Goal: Transaction & Acquisition: Obtain resource

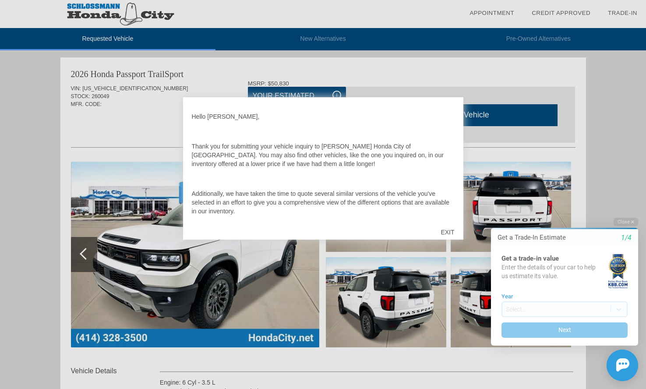
click at [448, 231] on div "EXIT" at bounding box center [447, 232] width 31 height 26
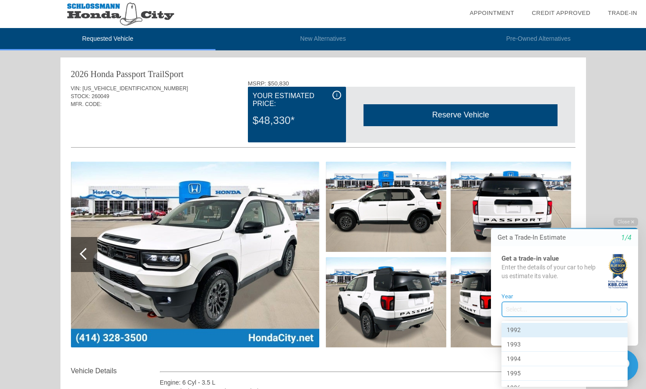
click at [533, 211] on body "Welcome! Get a Trade-In Estimate 1/4 Get a trade-in value Enter the details of …" at bounding box center [558, 211] width 173 height 0
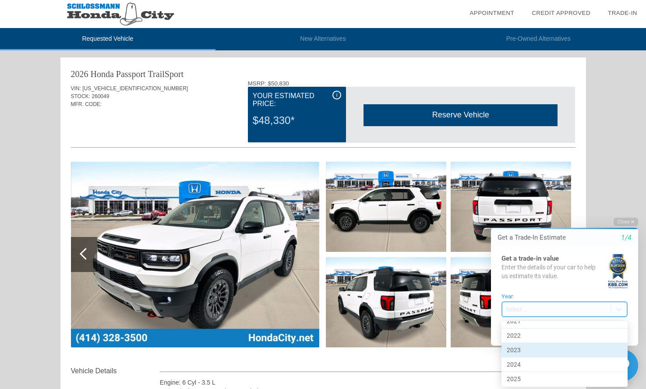
scroll to position [429, 0]
click at [534, 343] on div "2023" at bounding box center [564, 350] width 126 height 14
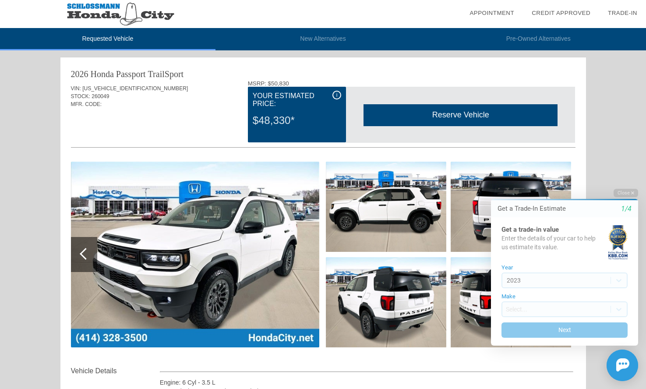
click at [540, 300] on div "Make Select..." at bounding box center [564, 305] width 126 height 24
click at [538, 182] on body "Welcome! Get a Trade-In Estimate 1/4 Get a trade-in value Enter the details of …" at bounding box center [558, 182] width 173 height 0
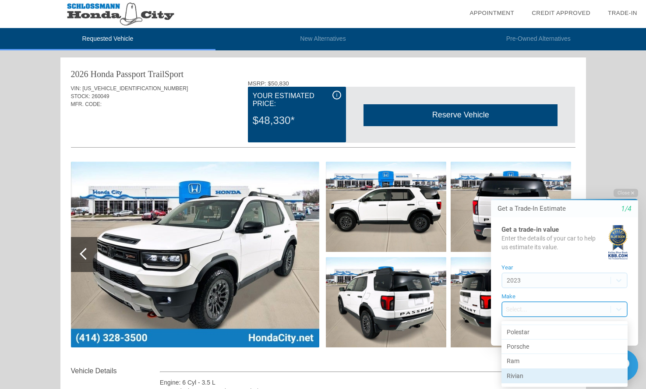
scroll to position [489, 0]
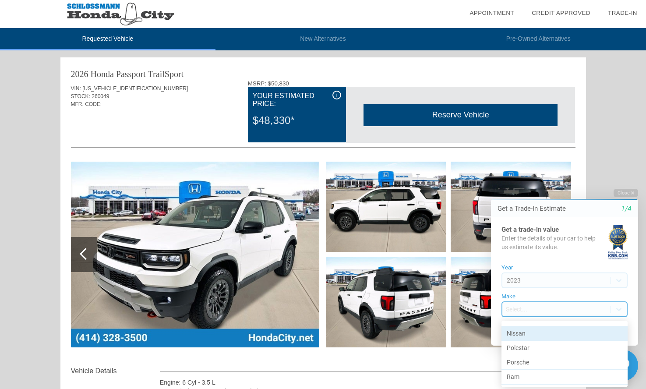
click at [531, 330] on div "Nissan" at bounding box center [564, 333] width 126 height 14
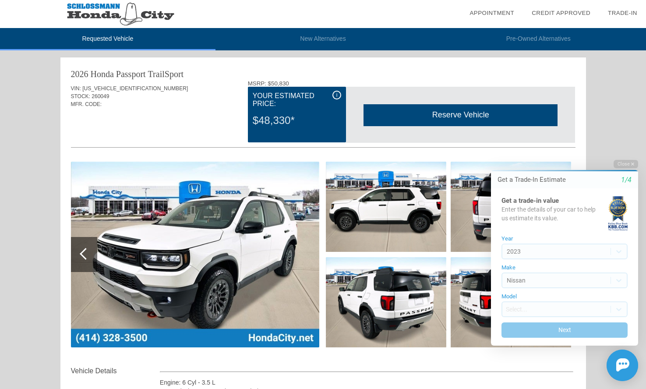
click at [534, 301] on div "Model Select..." at bounding box center [564, 305] width 126 height 24
click at [531, 154] on body "Welcome! Get a Trade-In Estimate 1/4 Get a trade-in value Enter the details of …" at bounding box center [558, 154] width 173 height 0
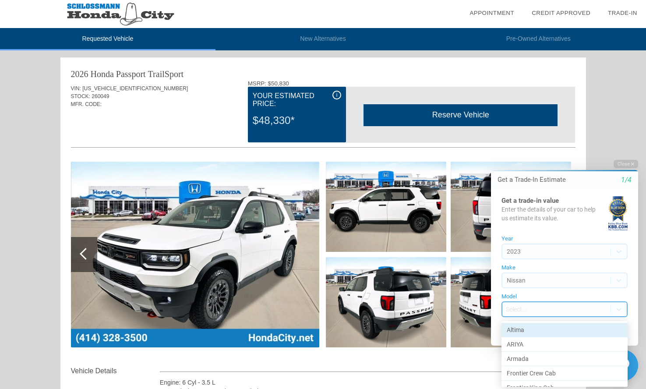
click at [527, 326] on div "Altima" at bounding box center [564, 330] width 126 height 14
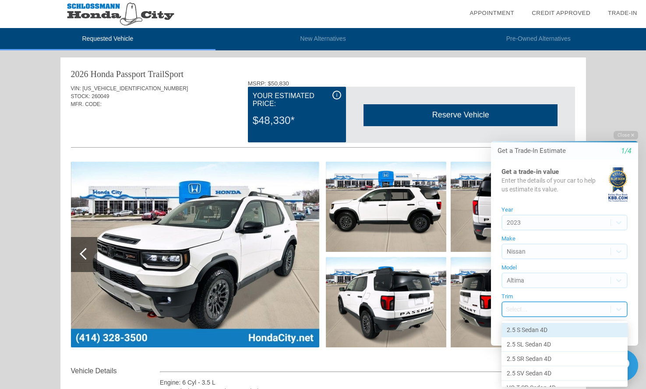
click at [527, 125] on body "Welcome! Get a Trade-In Estimate 1/4 Get a trade-in value Enter the details of …" at bounding box center [558, 125] width 173 height 0
click at [526, 331] on div "2.5 S Sedan 4D" at bounding box center [564, 330] width 126 height 14
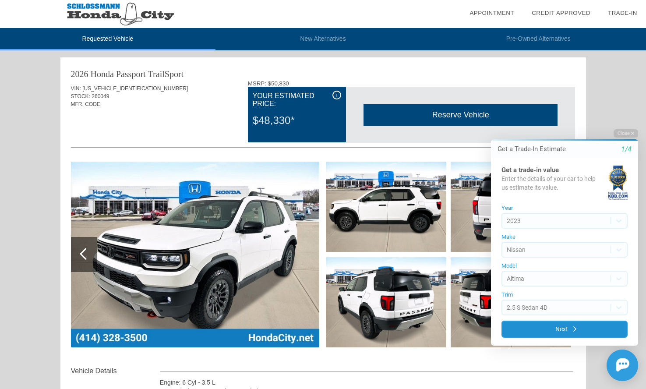
click at [542, 326] on button "Next" at bounding box center [564, 328] width 126 height 17
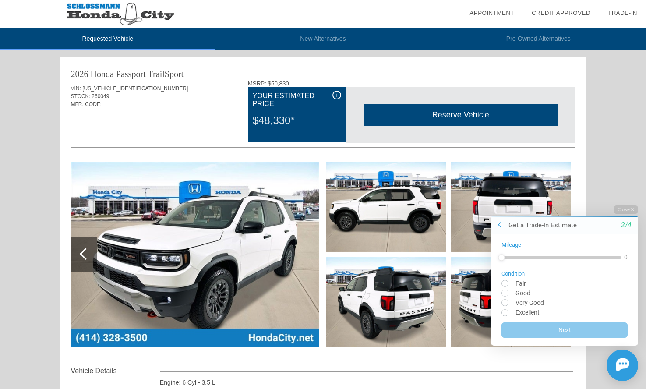
click at [503, 300] on input "radio" at bounding box center [564, 302] width 126 height 7
radio input "true"
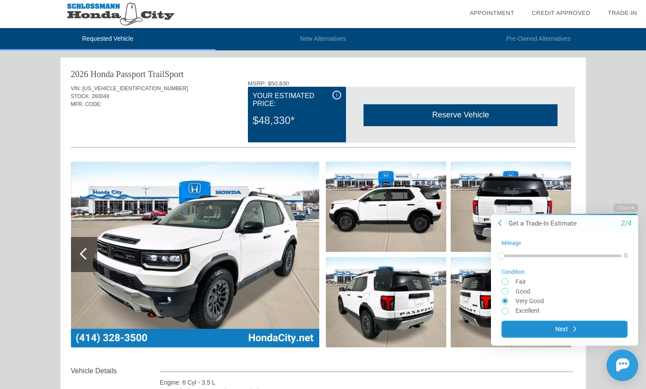
click at [562, 326] on button "Next" at bounding box center [564, 328] width 126 height 17
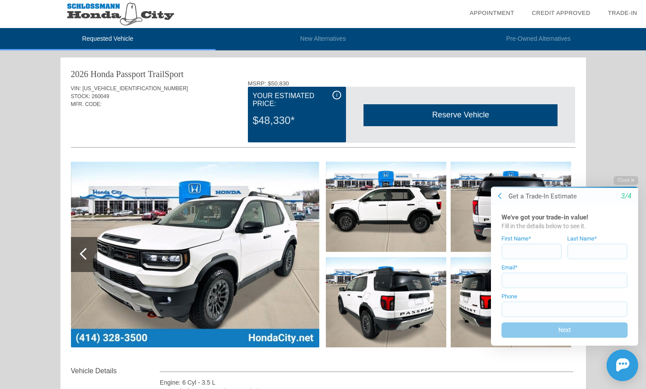
click at [502, 195] on button at bounding box center [499, 195] width 9 height 9
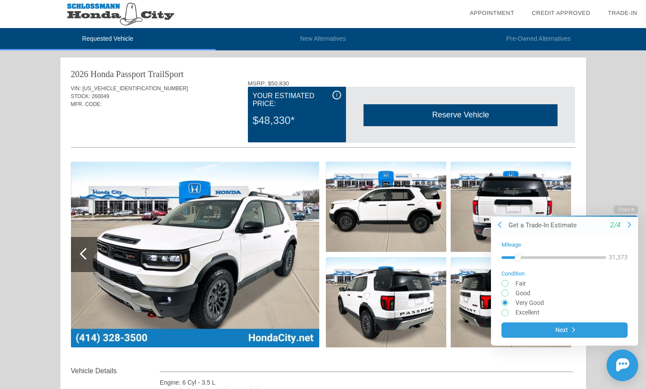
click at [520, 253] on div at bounding box center [553, 258] width 105 height 16
click at [512, 254] on div at bounding box center [553, 258] width 105 height 16
click at [561, 327] on button "Next" at bounding box center [564, 328] width 126 height 17
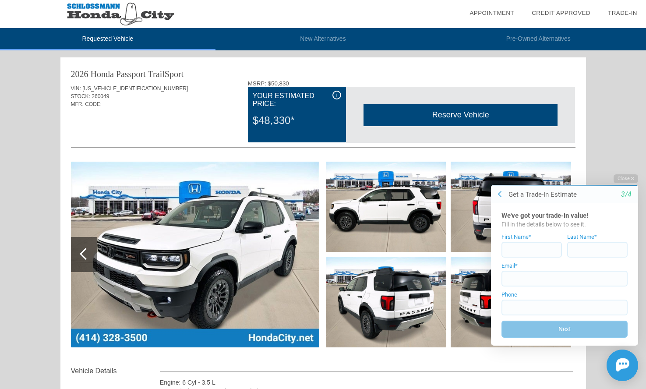
scroll to position [4, 0]
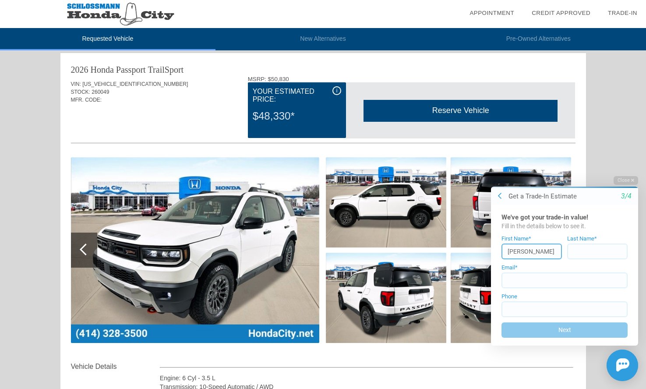
type input "[PERSON_NAME]"
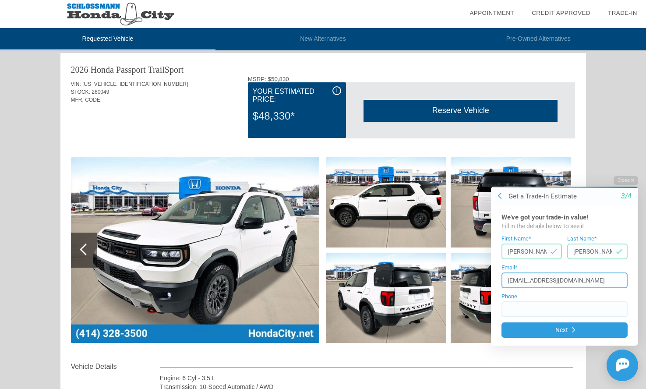
type input "[EMAIL_ADDRESS][DOMAIN_NAME]"
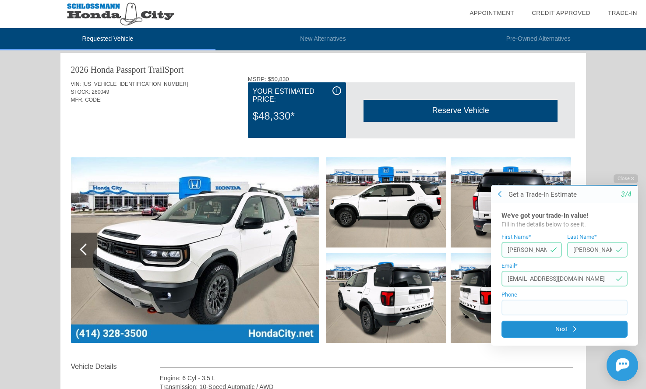
click at [557, 328] on button "Next" at bounding box center [564, 328] width 126 height 17
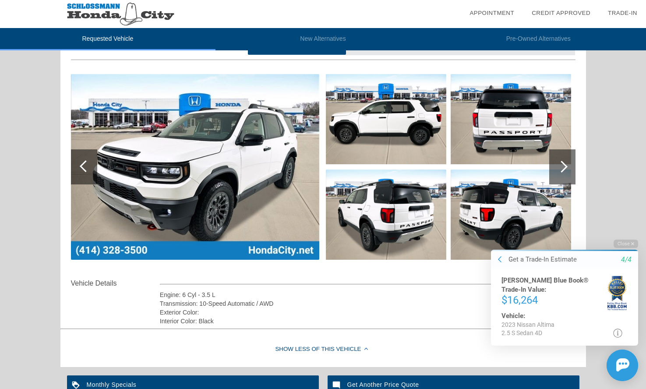
scroll to position [88, 0]
click at [427, 312] on div "Exterior Color:" at bounding box center [367, 312] width 414 height 9
click at [628, 246] on button "Close" at bounding box center [625, 243] width 25 height 8
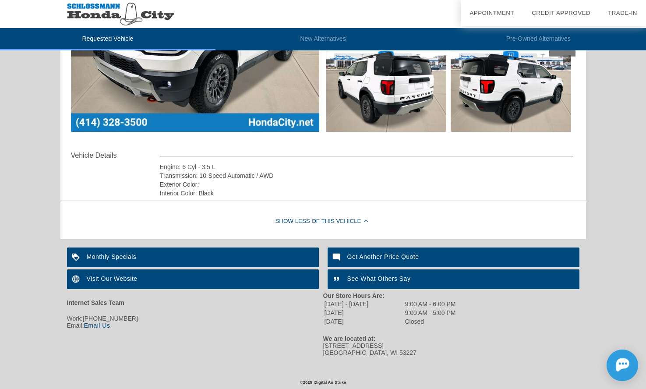
scroll to position [215, 0]
click at [239, 270] on div "Visit Our Website" at bounding box center [193, 279] width 252 height 20
click at [155, 252] on div "Monthly Specials" at bounding box center [193, 257] width 252 height 20
click at [360, 253] on div "Get Another Price Quote" at bounding box center [453, 257] width 252 height 20
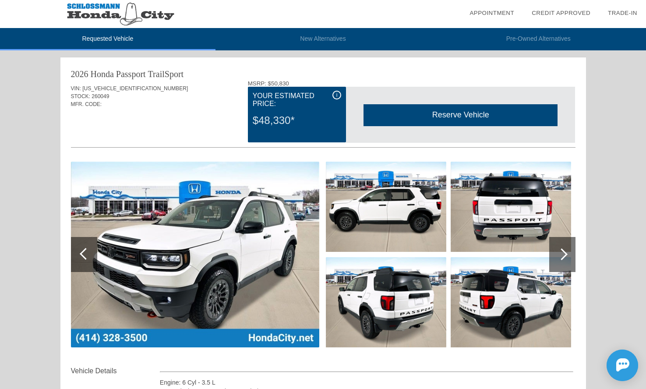
scroll to position [0, 0]
click at [336, 96] on span "i" at bounding box center [336, 95] width 1 height 6
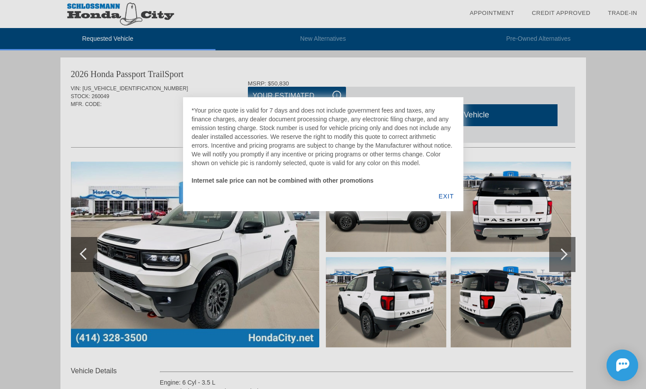
click at [425, 69] on div at bounding box center [323, 194] width 646 height 389
click at [214, 295] on div at bounding box center [323, 194] width 646 height 389
click at [443, 197] on div "EXIT" at bounding box center [446, 196] width 34 height 30
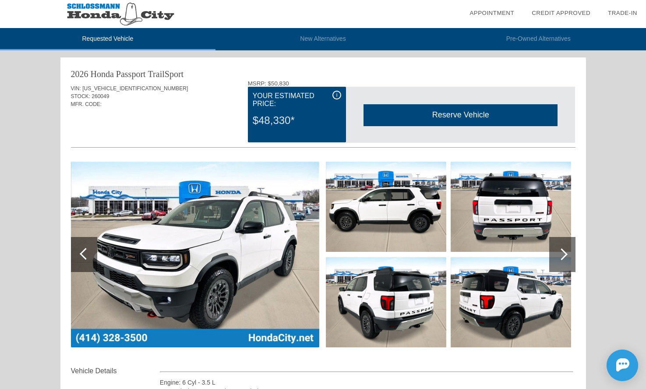
click at [194, 238] on img at bounding box center [195, 255] width 248 height 186
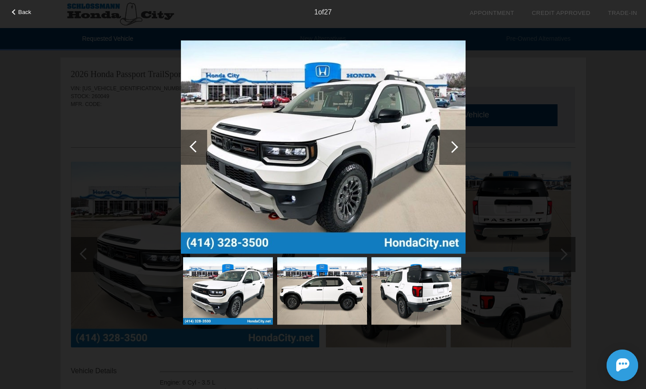
click at [452, 144] on div at bounding box center [452, 147] width 12 height 12
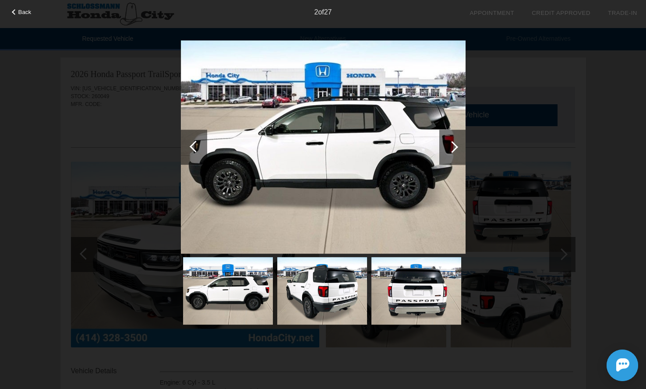
click at [452, 144] on div at bounding box center [452, 147] width 12 height 12
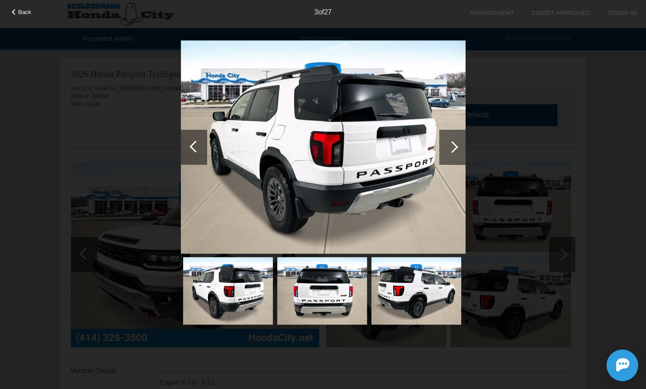
click at [452, 144] on div at bounding box center [452, 147] width 12 height 12
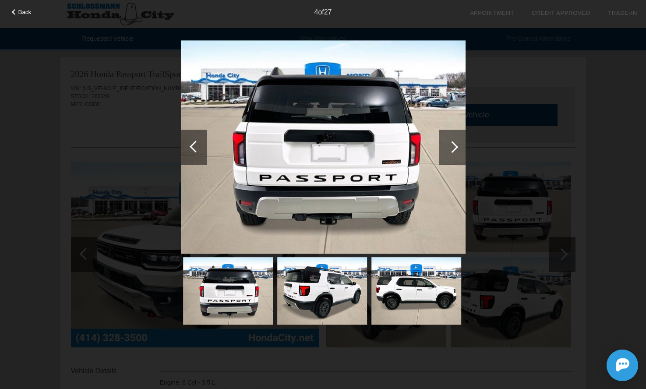
click at [452, 144] on div at bounding box center [452, 147] width 12 height 12
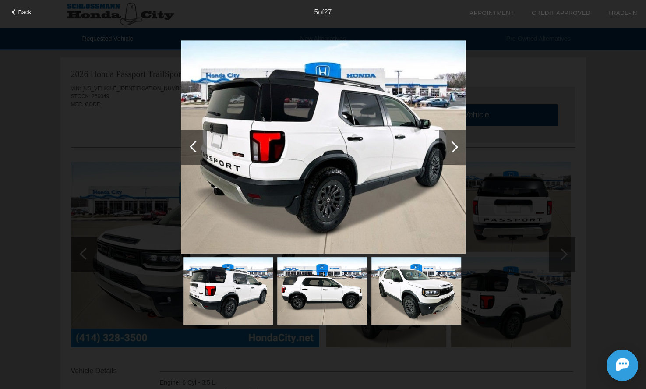
click at [452, 144] on div at bounding box center [452, 147] width 12 height 12
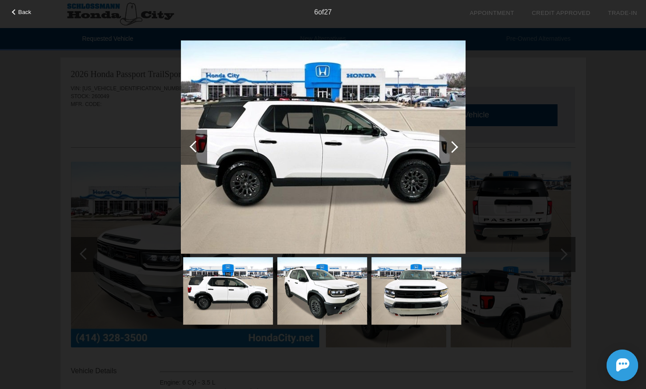
click at [452, 144] on div at bounding box center [452, 147] width 12 height 12
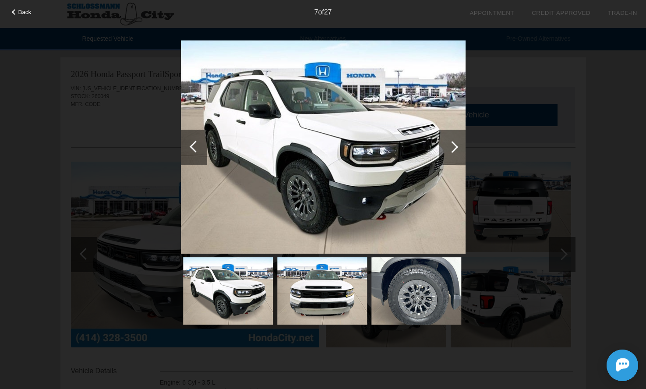
click at [452, 144] on div at bounding box center [452, 147] width 12 height 12
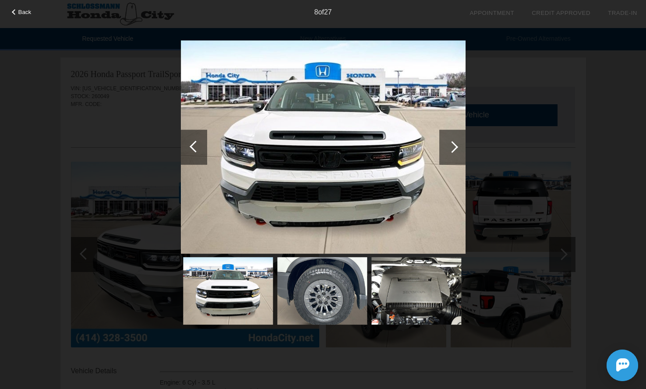
click at [452, 144] on div at bounding box center [452, 147] width 12 height 12
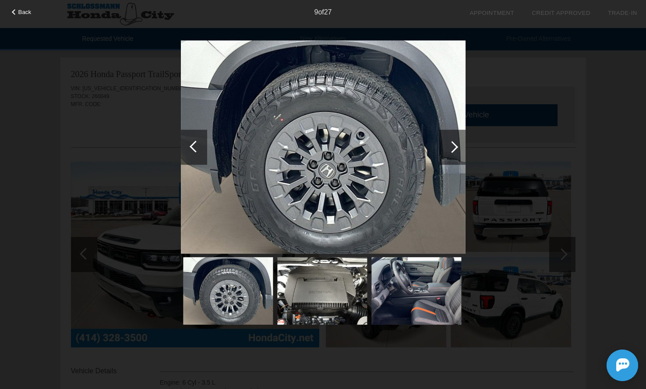
click at [452, 144] on div at bounding box center [452, 147] width 12 height 12
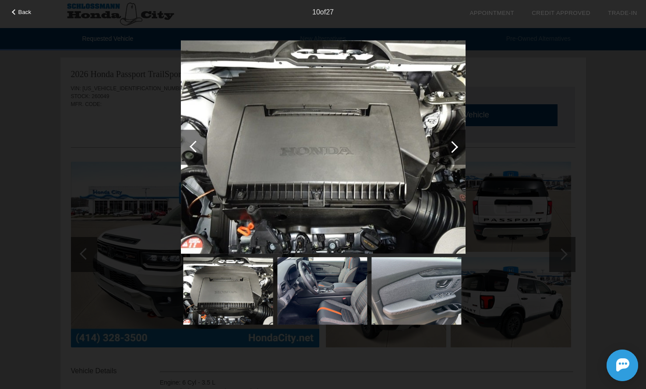
click at [452, 144] on div at bounding box center [452, 147] width 12 height 12
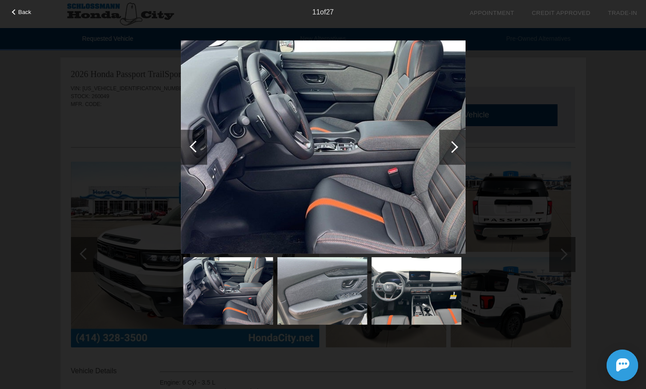
click at [452, 144] on div at bounding box center [452, 147] width 12 height 12
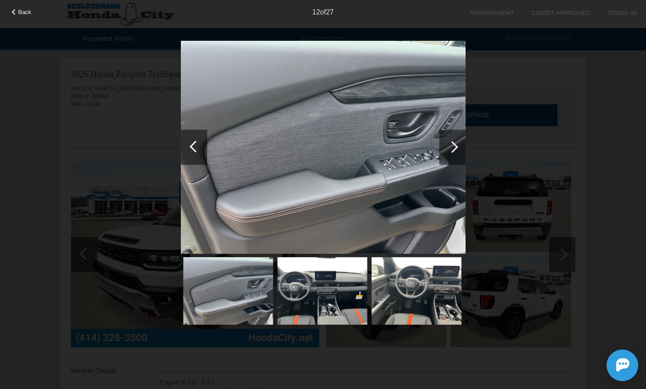
click at [452, 144] on div at bounding box center [452, 147] width 12 height 12
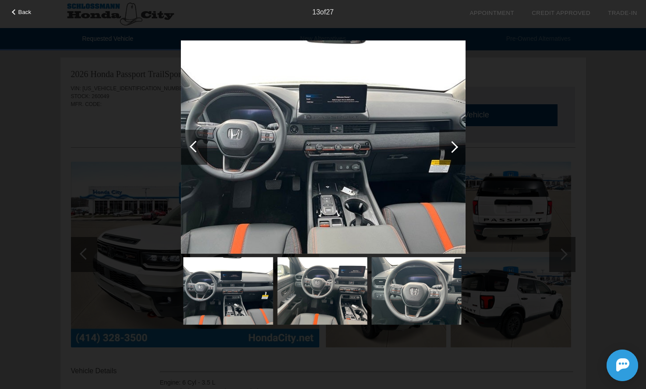
click at [452, 144] on div at bounding box center [452, 147] width 12 height 12
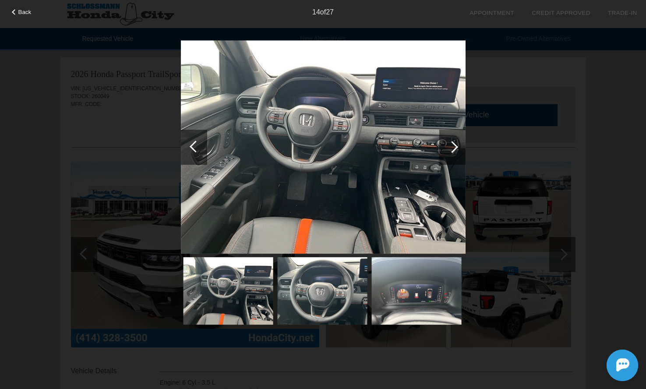
click at [452, 144] on div at bounding box center [452, 147] width 12 height 12
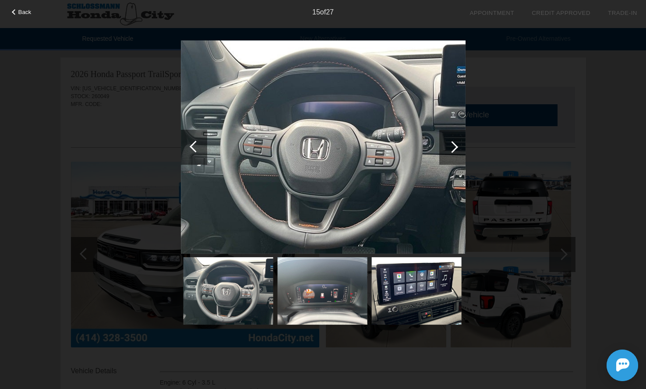
click at [452, 144] on div at bounding box center [452, 147] width 12 height 12
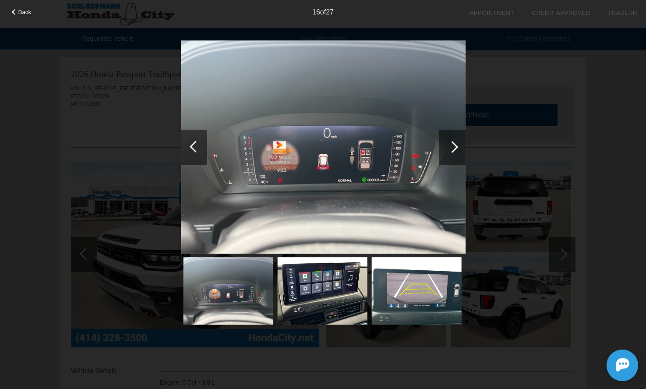
click at [452, 144] on div at bounding box center [452, 147] width 12 height 12
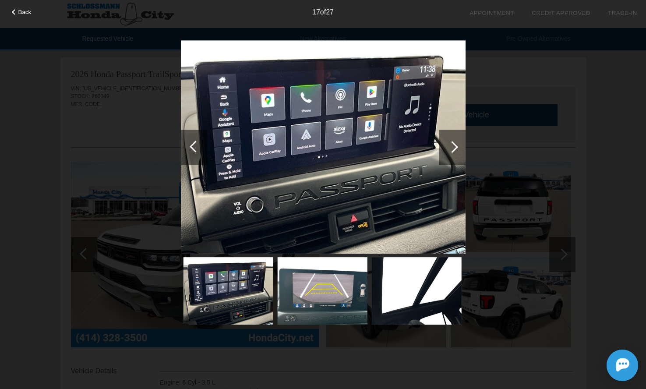
click at [452, 144] on div at bounding box center [452, 147] width 12 height 12
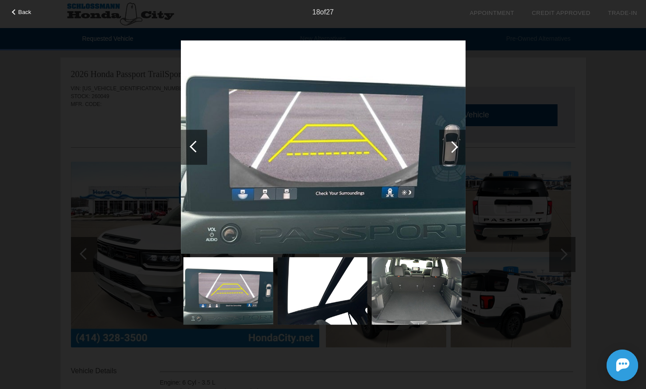
click at [452, 144] on div at bounding box center [452, 147] width 12 height 12
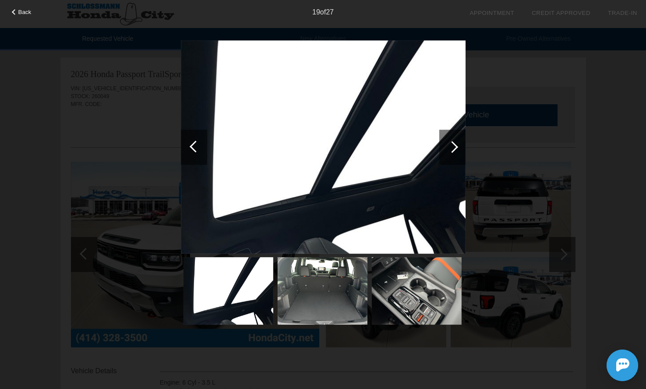
click at [452, 144] on div at bounding box center [452, 147] width 12 height 12
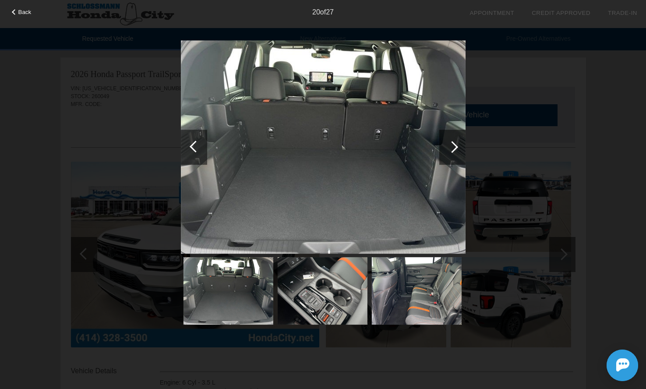
click at [452, 144] on div at bounding box center [452, 147] width 12 height 12
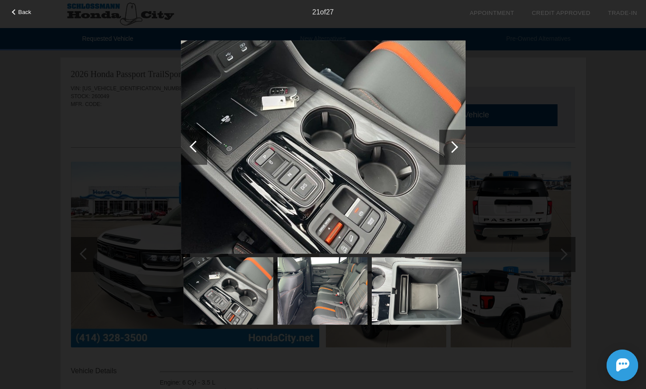
click at [452, 144] on div at bounding box center [452, 147] width 12 height 12
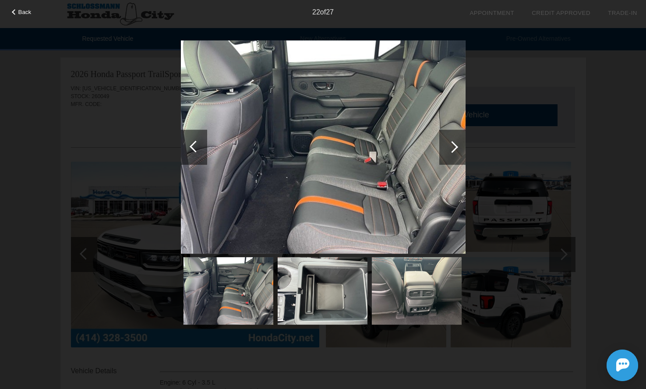
click at [452, 144] on div at bounding box center [452, 147] width 12 height 12
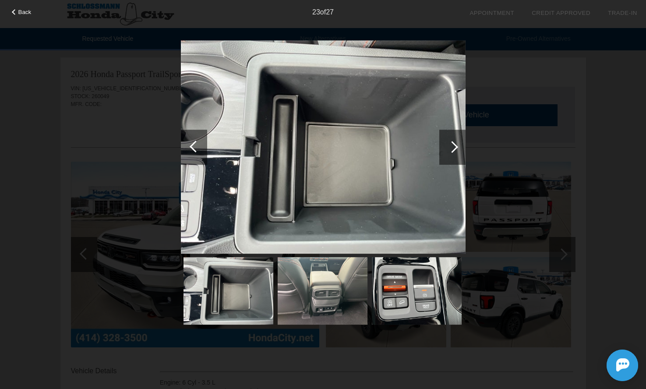
click at [452, 144] on div at bounding box center [452, 147] width 12 height 12
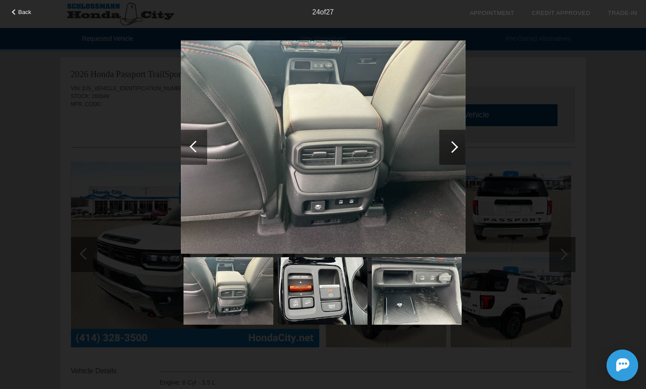
click at [452, 144] on div at bounding box center [452, 147] width 12 height 12
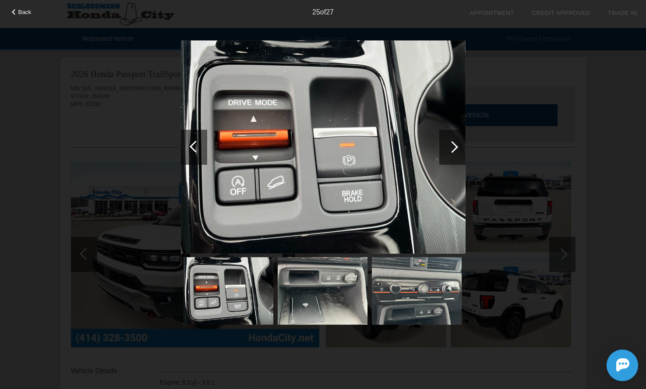
click at [452, 144] on div at bounding box center [452, 147] width 12 height 12
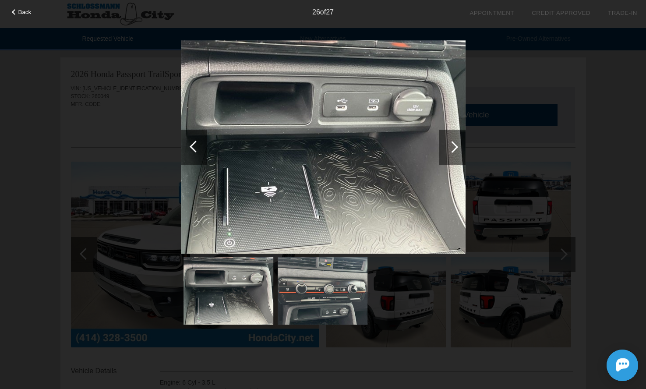
click at [542, 78] on div "Back 26 of 27" at bounding box center [323, 194] width 646 height 389
click at [23, 9] on span "Back" at bounding box center [24, 12] width 13 height 7
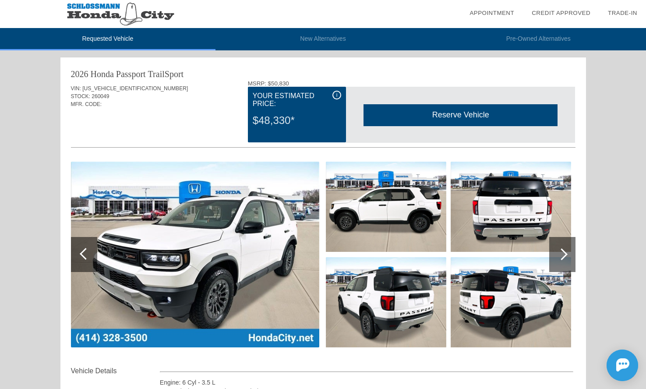
click at [329, 35] on li "New Alternatives" at bounding box center [322, 39] width 215 height 22
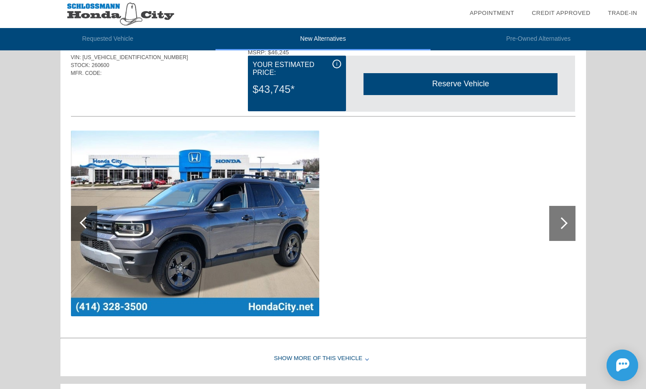
scroll to position [50, 0]
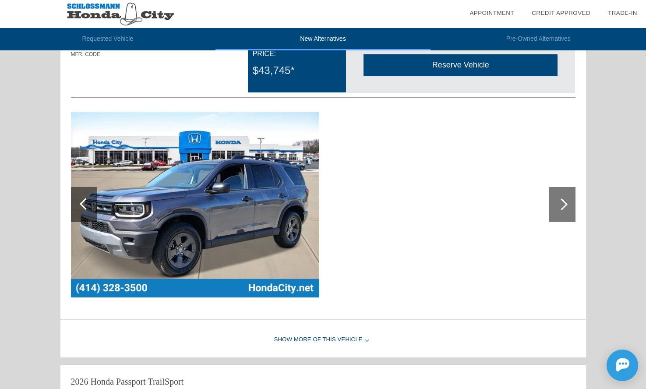
click at [561, 205] on div at bounding box center [562, 204] width 12 height 12
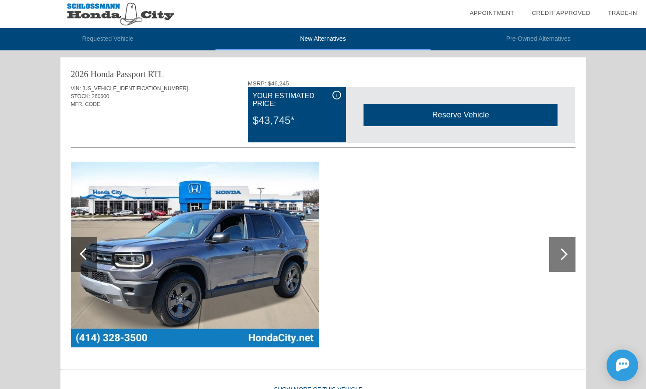
scroll to position [0, 0]
click at [552, 32] on li "Pre-Owned Alternatives" at bounding box center [537, 39] width 215 height 22
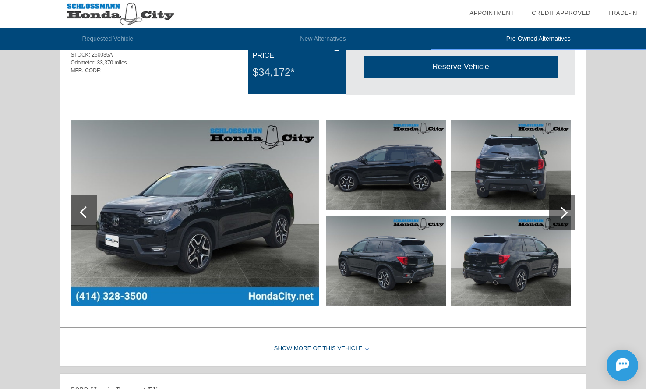
scroll to position [580, 0]
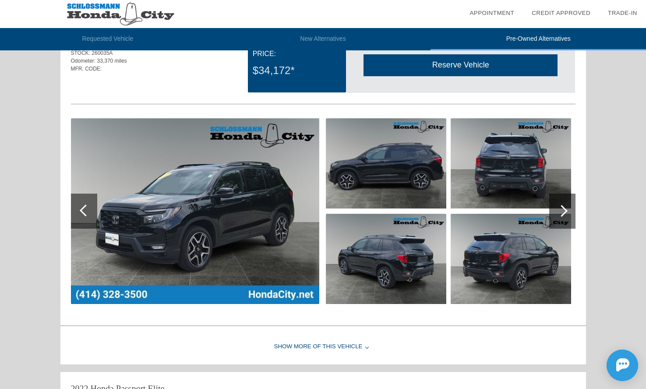
click at [560, 214] on div at bounding box center [562, 211] width 12 height 12
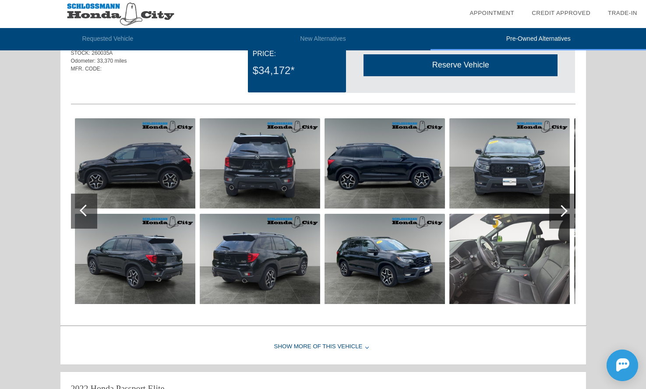
click at [560, 214] on div at bounding box center [562, 211] width 12 height 12
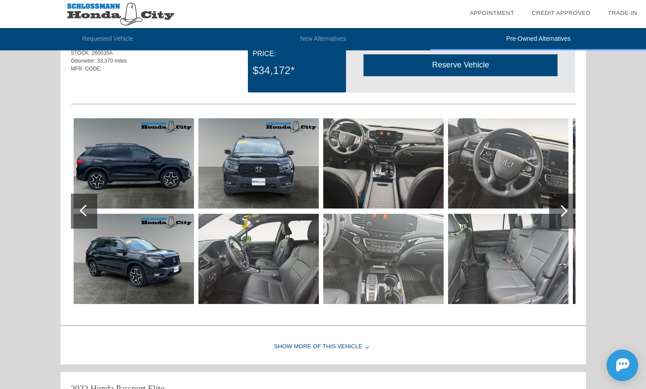
click at [560, 214] on div at bounding box center [562, 211] width 12 height 12
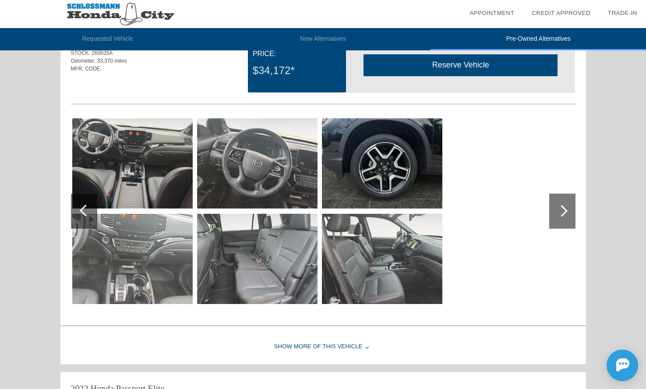
click at [560, 214] on div at bounding box center [562, 211] width 12 height 12
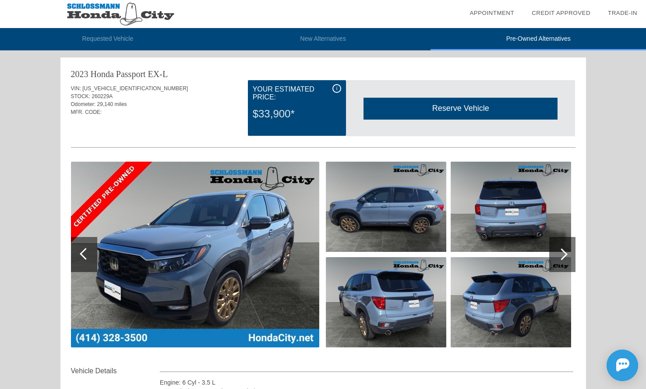
scroll to position [0, 0]
click at [134, 16] on img at bounding box center [120, 14] width 241 height 28
